Goal: Task Accomplishment & Management: Use online tool/utility

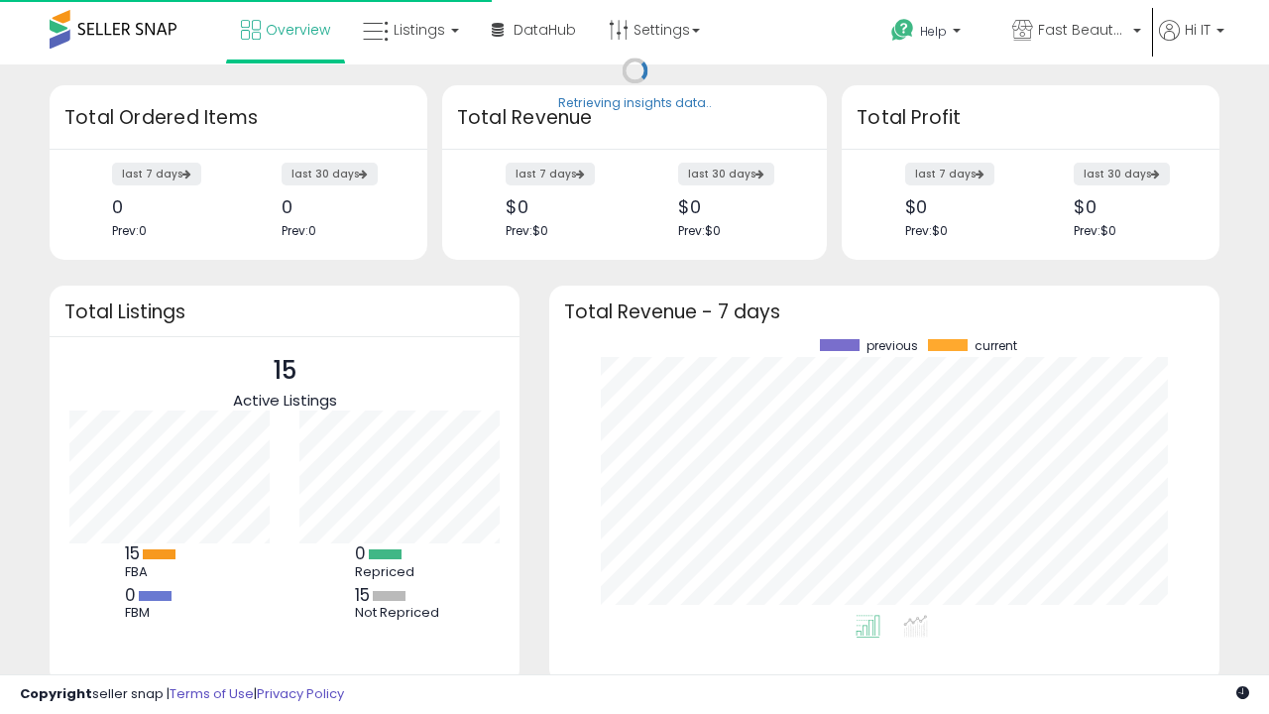
scroll to position [276, 631]
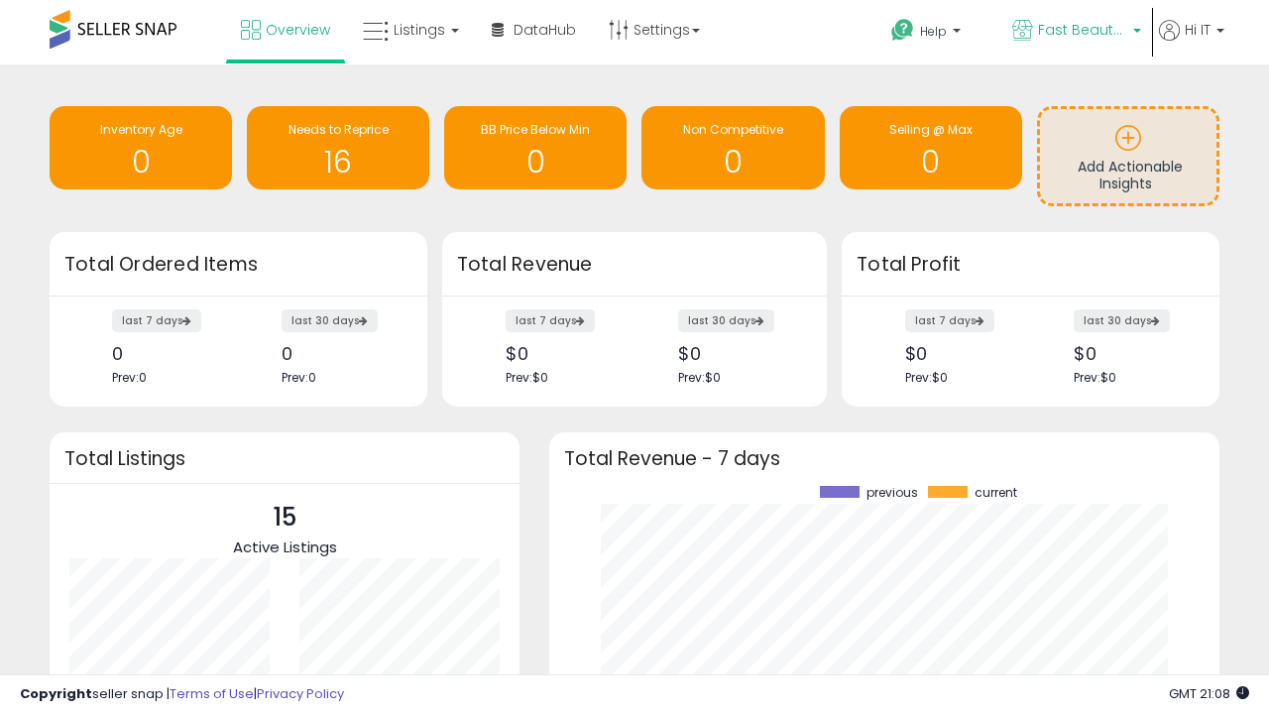
click at [1075, 32] on span "Fast Beauty ([GEOGRAPHIC_DATA])" at bounding box center [1082, 30] width 89 height 20
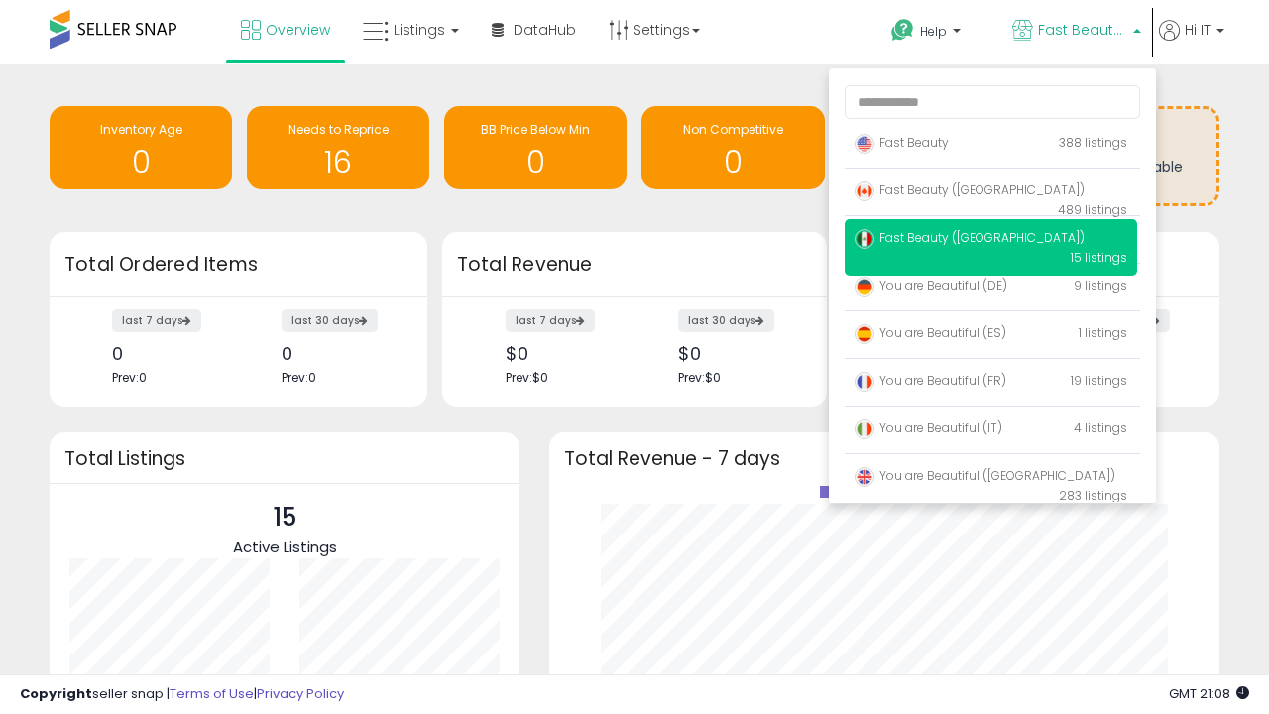
click at [991, 431] on span "You are Beautiful (IT)" at bounding box center [929, 427] width 148 height 17
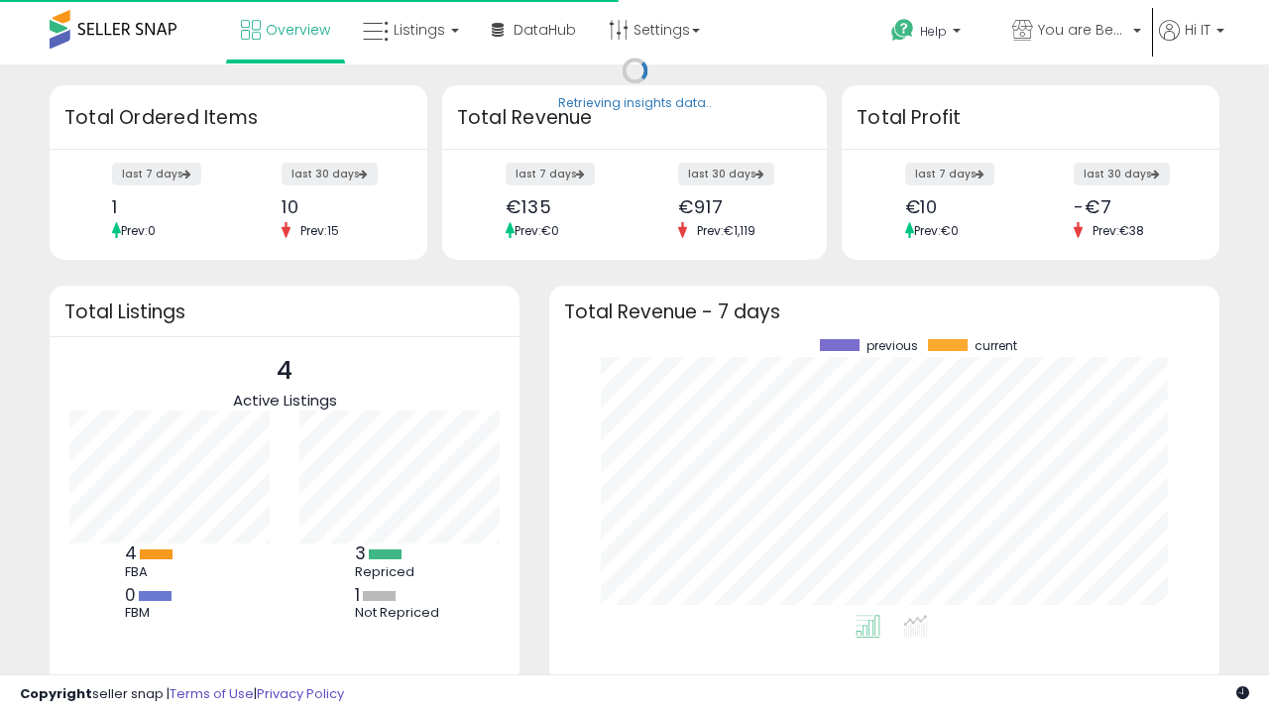
scroll to position [276, 631]
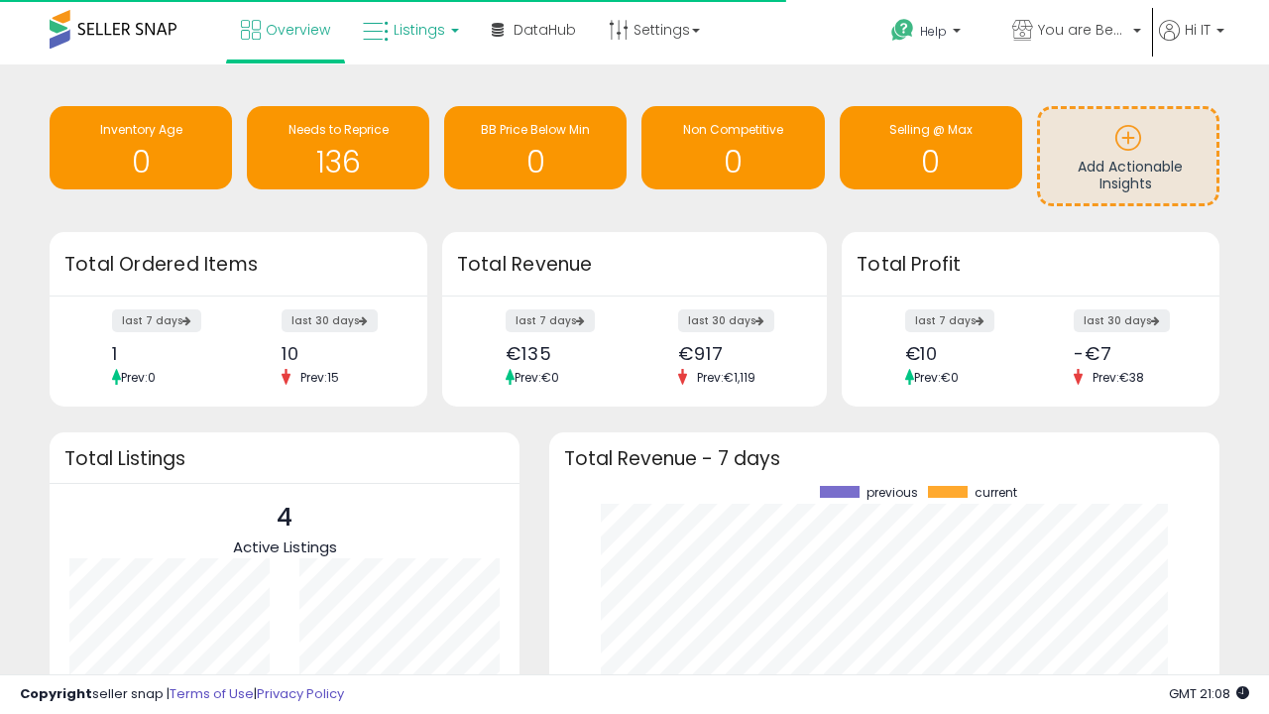
click at [409, 30] on span "Listings" at bounding box center [420, 30] width 52 height 20
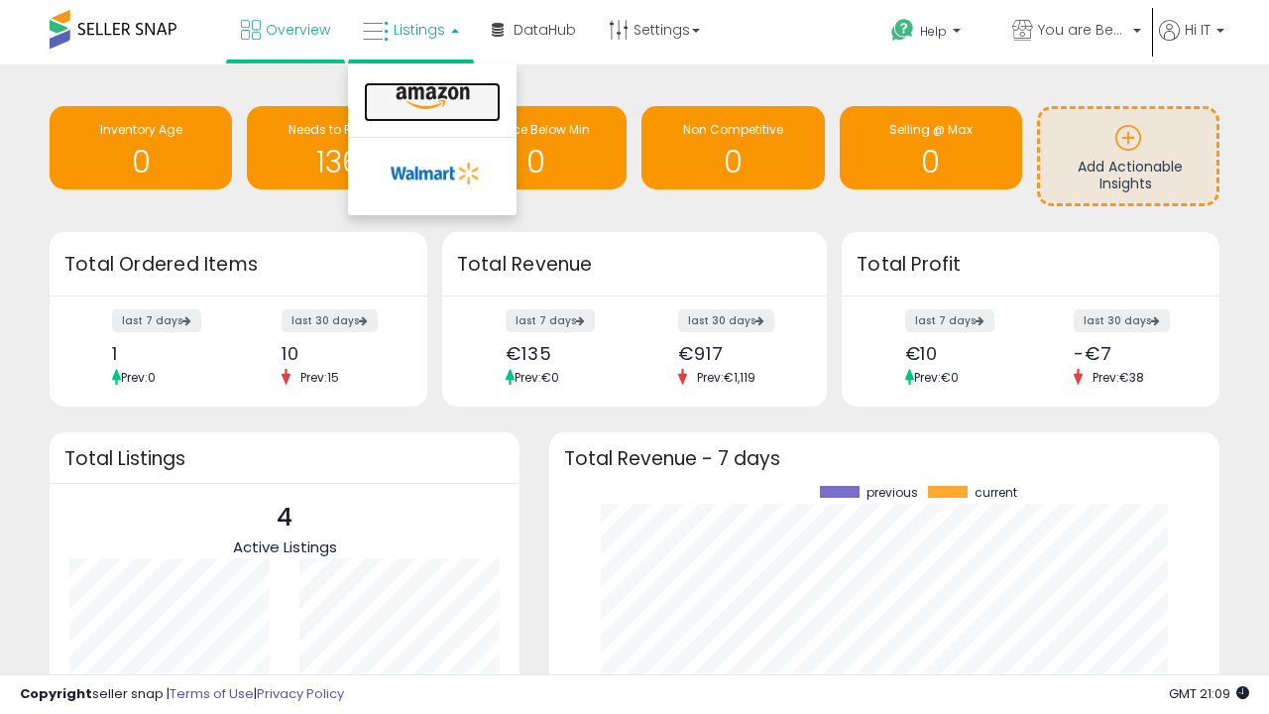
click at [430, 98] on icon at bounding box center [433, 98] width 86 height 26
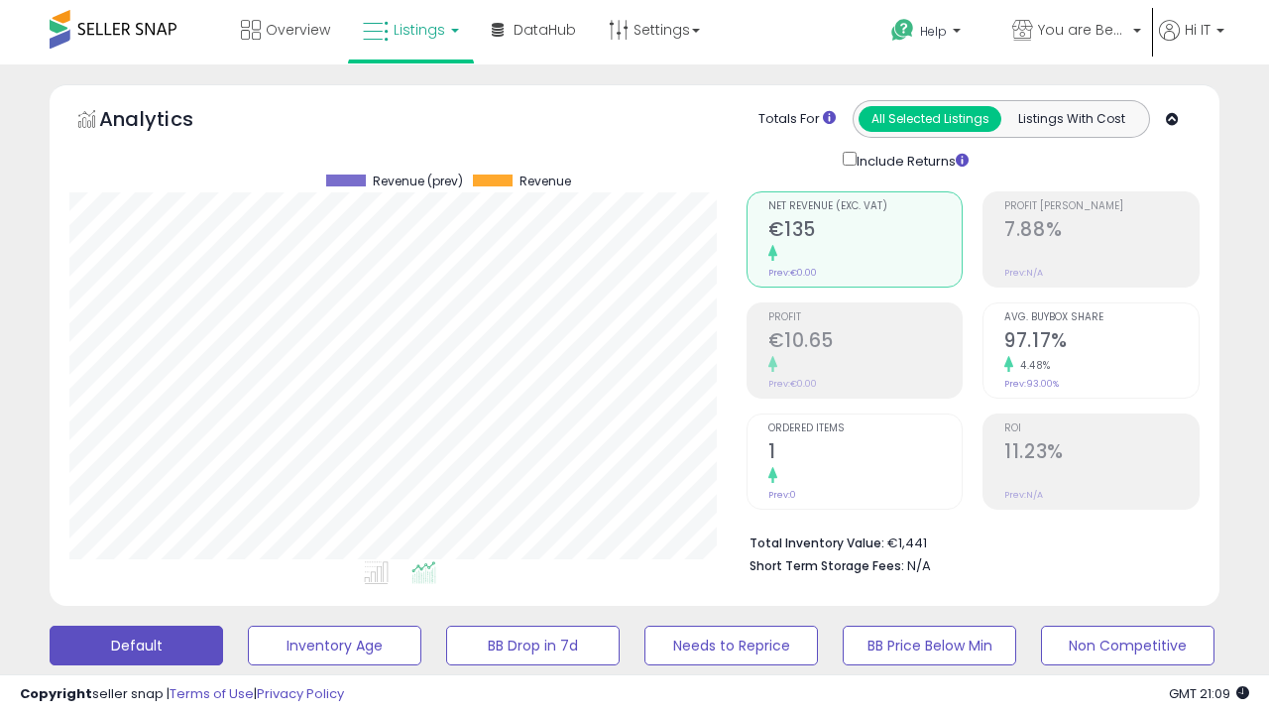
scroll to position [407, 676]
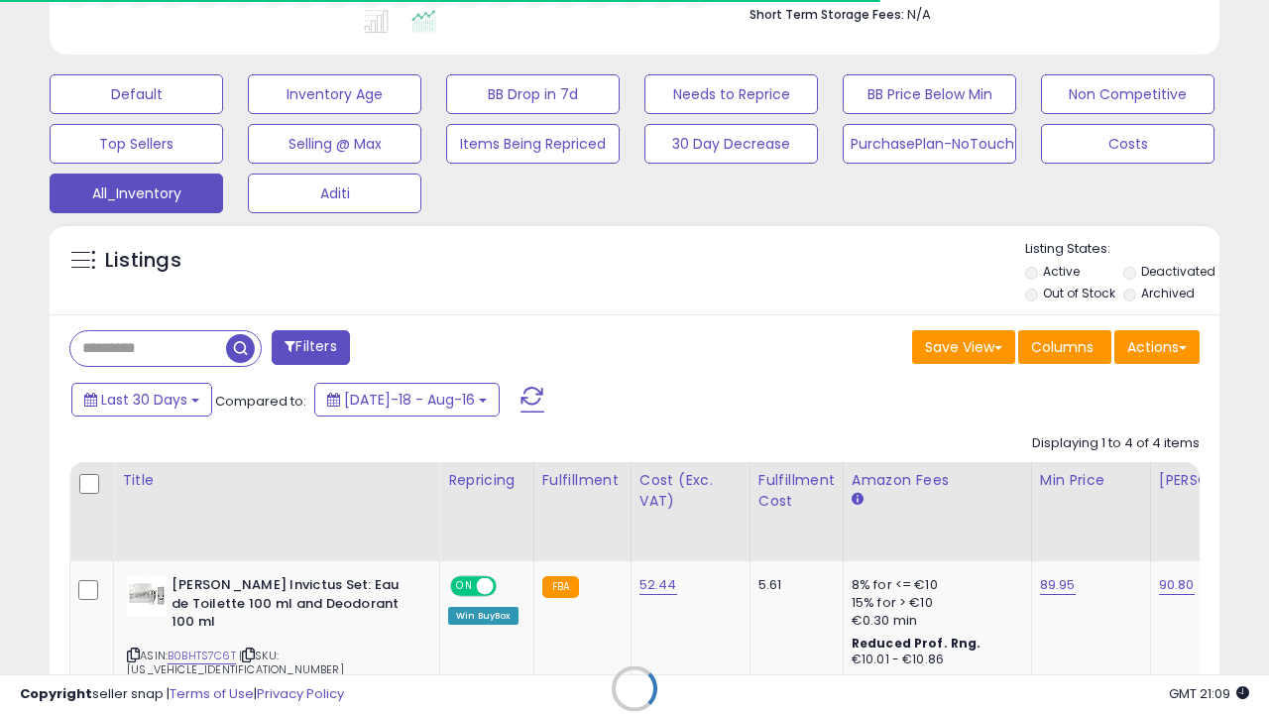
scroll to position [0, 15]
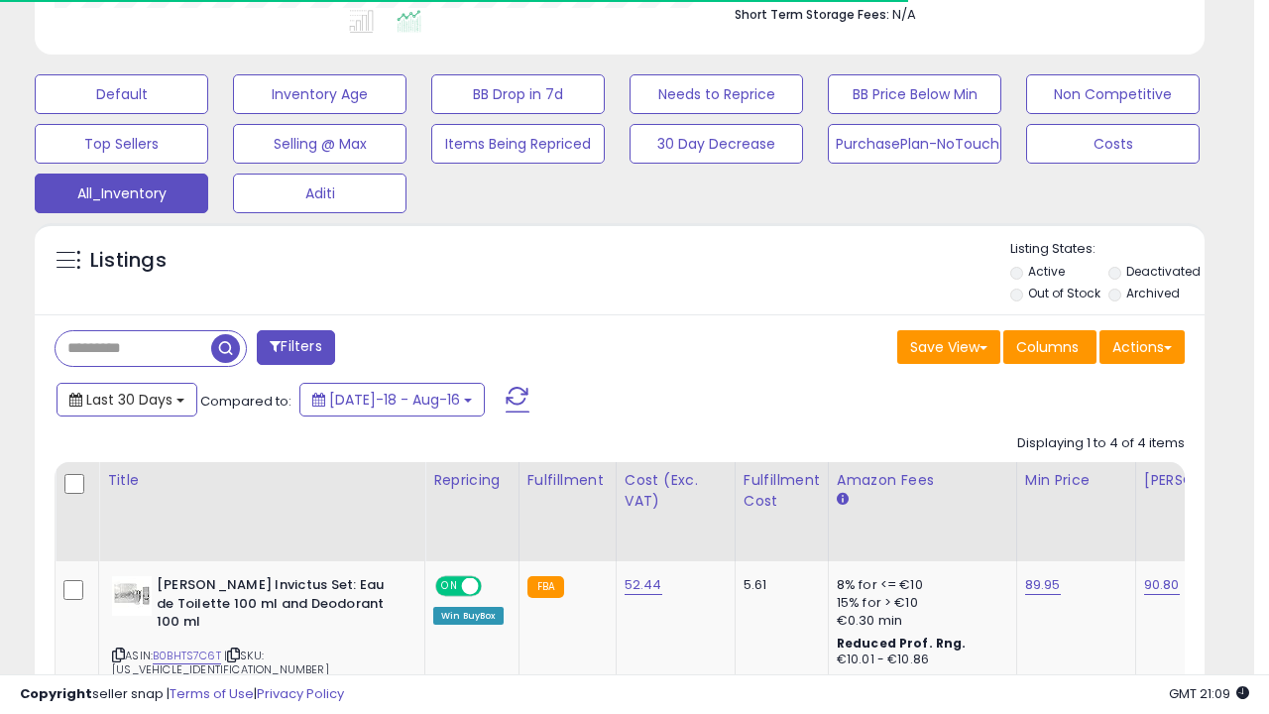
click at [126, 398] on span "Last 30 Days" at bounding box center [129, 400] width 86 height 20
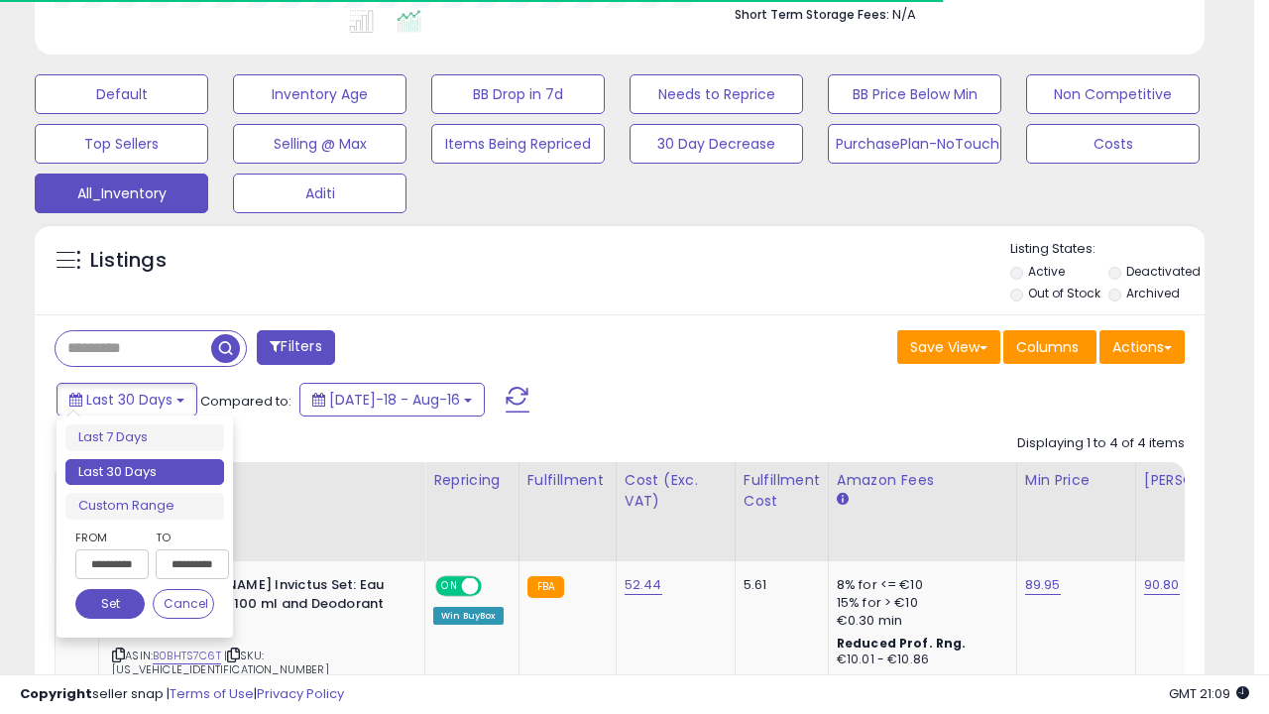
click at [145, 472] on li "Last 30 Days" at bounding box center [144, 472] width 159 height 27
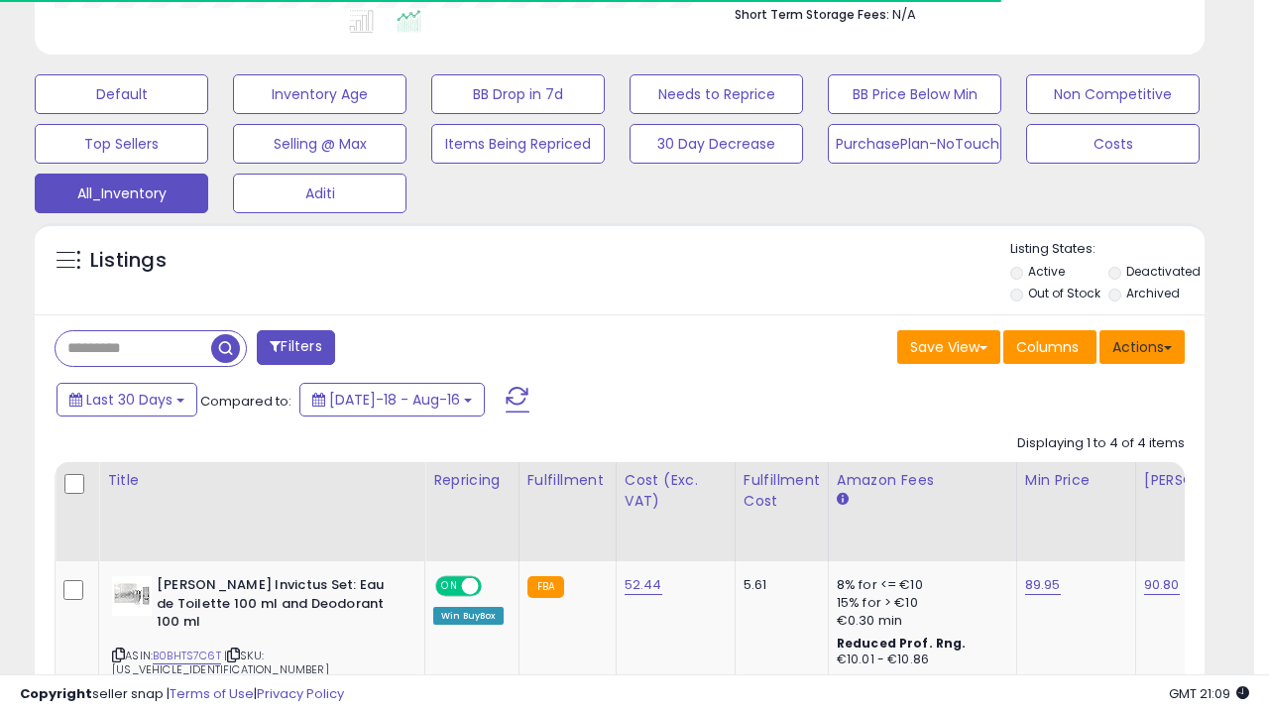
click at [1142, 345] on button "Actions" at bounding box center [1142, 347] width 85 height 34
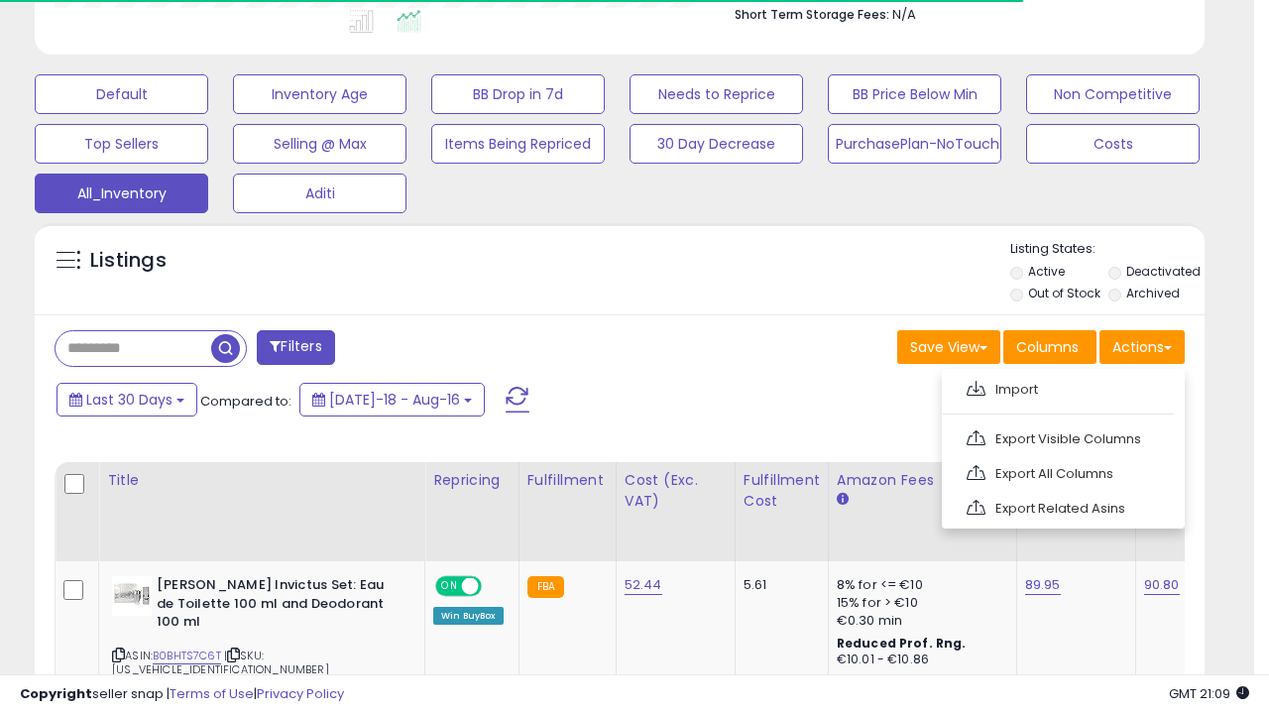
click at [1061, 471] on link "Export All Columns" at bounding box center [1061, 473] width 217 height 31
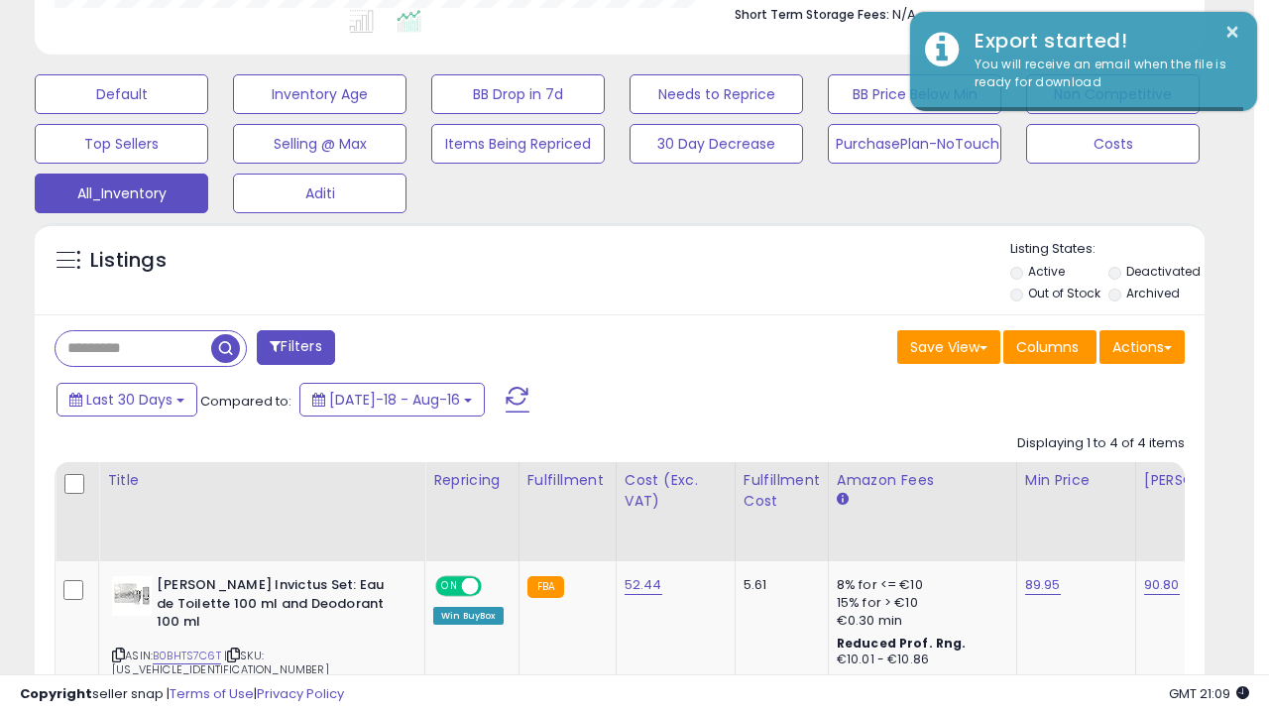
scroll to position [407, 676]
